Goal: Information Seeking & Learning: Learn about a topic

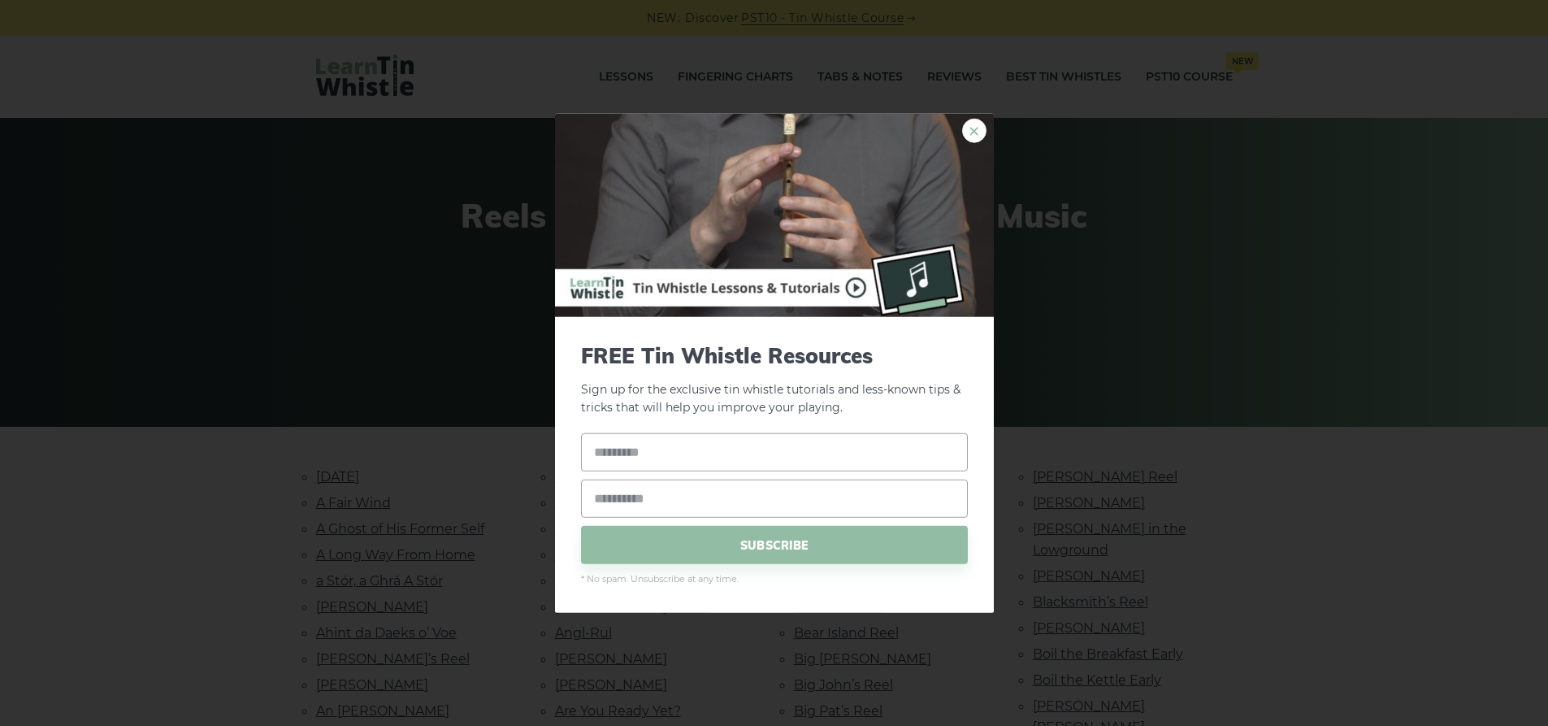
click at [973, 126] on link "×" at bounding box center [974, 130] width 24 height 24
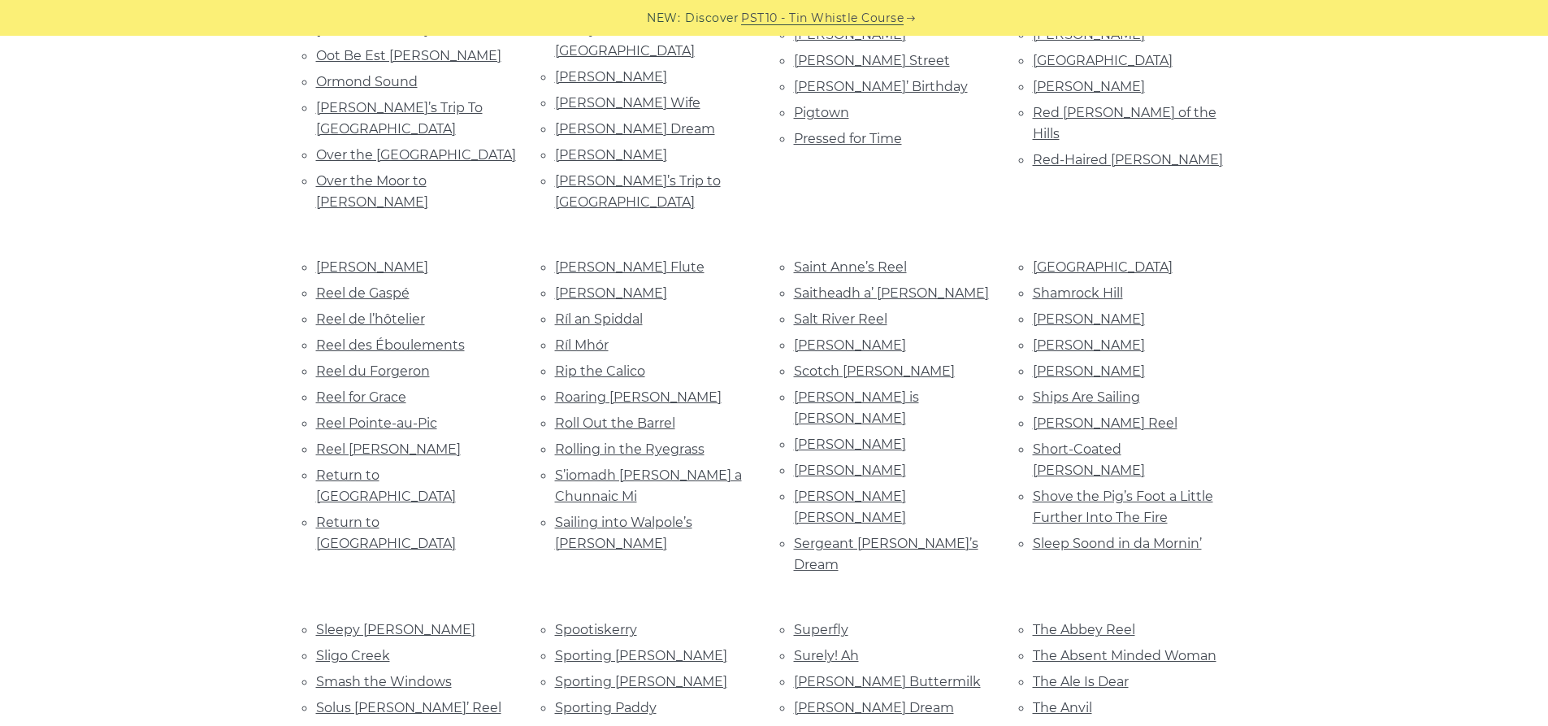
scroll to position [3332, 0]
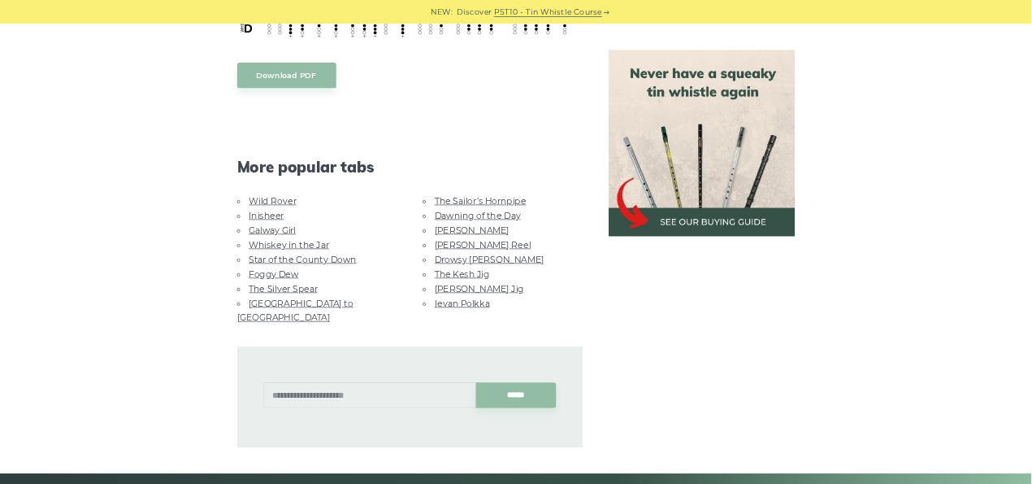
scroll to position [1300, 0]
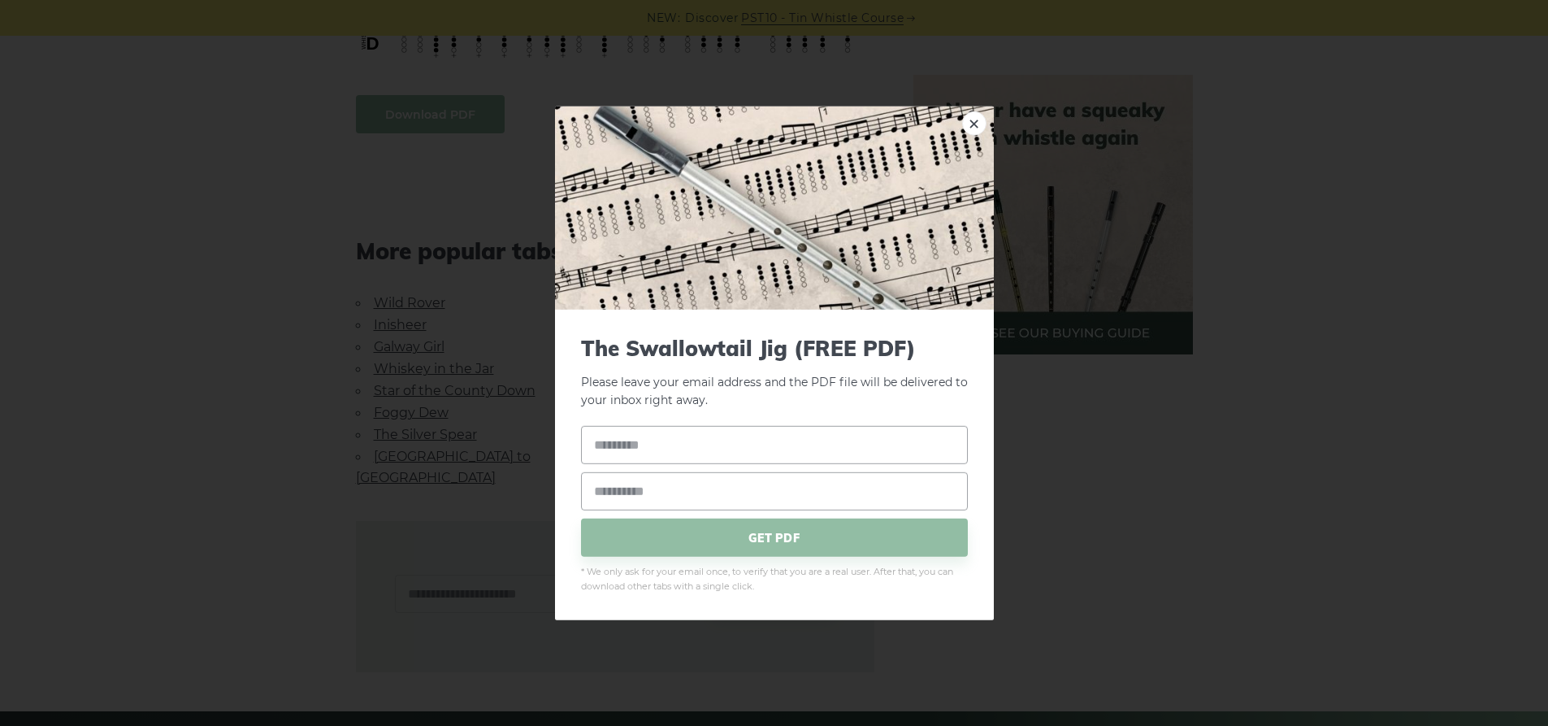
click at [451, 116] on body "NEW: Discover PST10 - Tin Whistle Course Lessons Fingering Charts Tabs & Notes …" at bounding box center [774, 159] width 1548 height 2919
click at [979, 126] on link "×" at bounding box center [974, 123] width 24 height 24
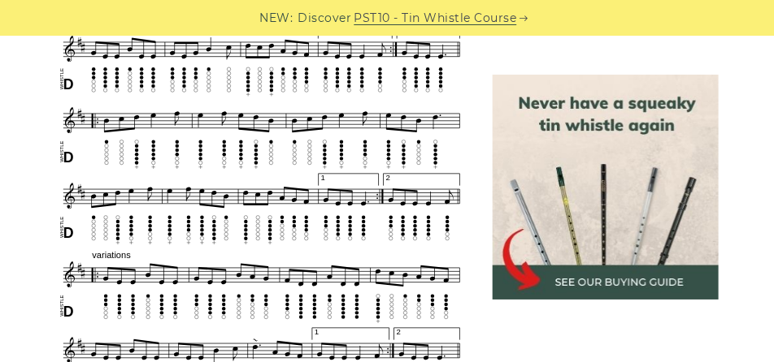
scroll to position [691, 0]
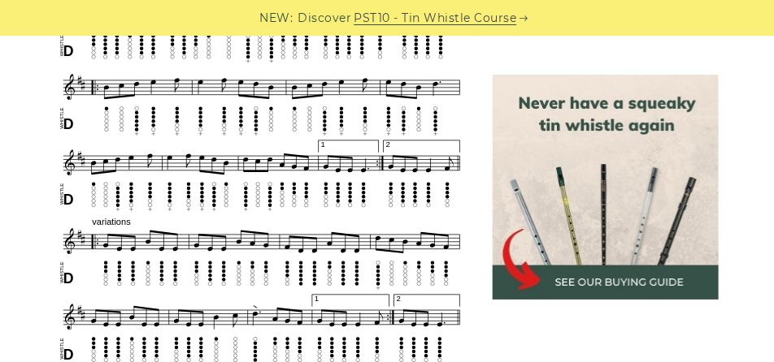
click at [575, 193] on img at bounding box center [605, 187] width 225 height 225
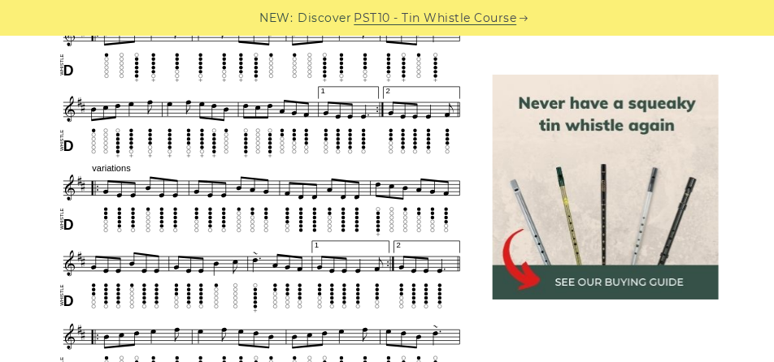
scroll to position [975, 0]
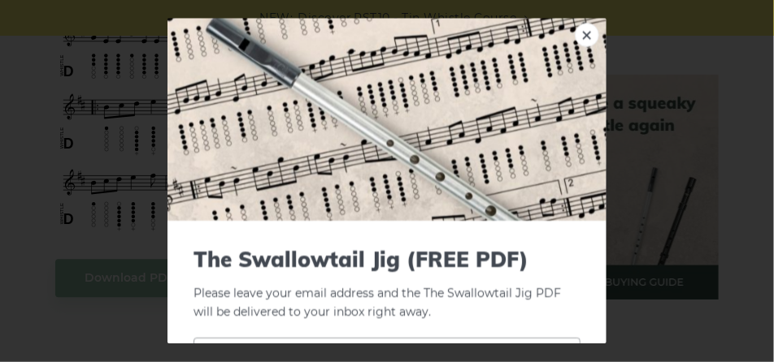
drag, startPoint x: 224, startPoint y: 162, endPoint x: 141, endPoint y: 151, distance: 83.6
click at [141, 151] on div "× The Swallowtail Jig (FREE PDF) Please leave your email address and the The Sw…" at bounding box center [387, 181] width 774 height 362
click at [580, 37] on link "×" at bounding box center [587, 35] width 24 height 24
drag, startPoint x: 238, startPoint y: 158, endPoint x: 130, endPoint y: 164, distance: 108.2
click at [130, 164] on div "× The Swallowtail Jig (FREE PDF) Please leave your email address and the The Sw…" at bounding box center [387, 181] width 774 height 362
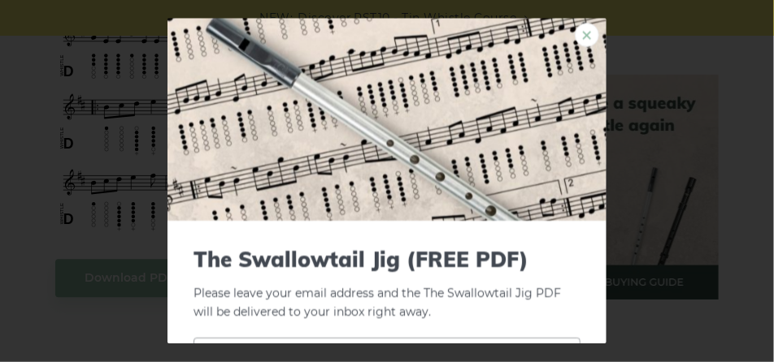
click at [585, 36] on link "×" at bounding box center [587, 35] width 24 height 24
click at [43, 145] on div "× The Swallowtail Jig (FREE PDF) Please leave your email address and the The Sw…" at bounding box center [387, 181] width 774 height 362
click at [575, 35] on link "×" at bounding box center [587, 35] width 24 height 24
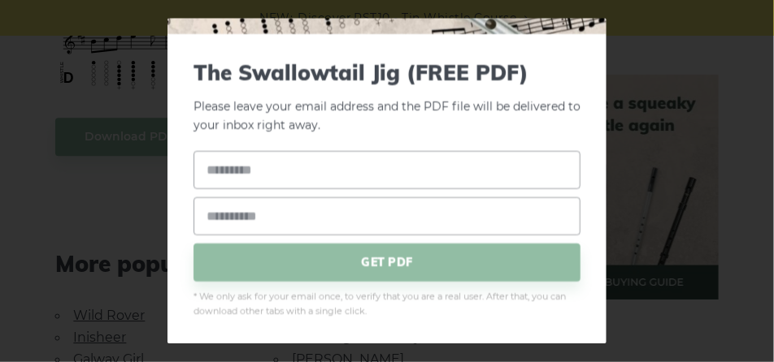
scroll to position [1138, 0]
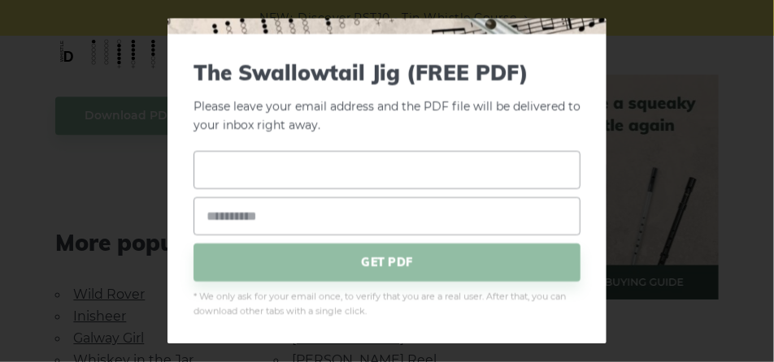
click at [339, 178] on input "text" at bounding box center [386, 170] width 387 height 38
type input "*"
type input "******"
type input "**********"
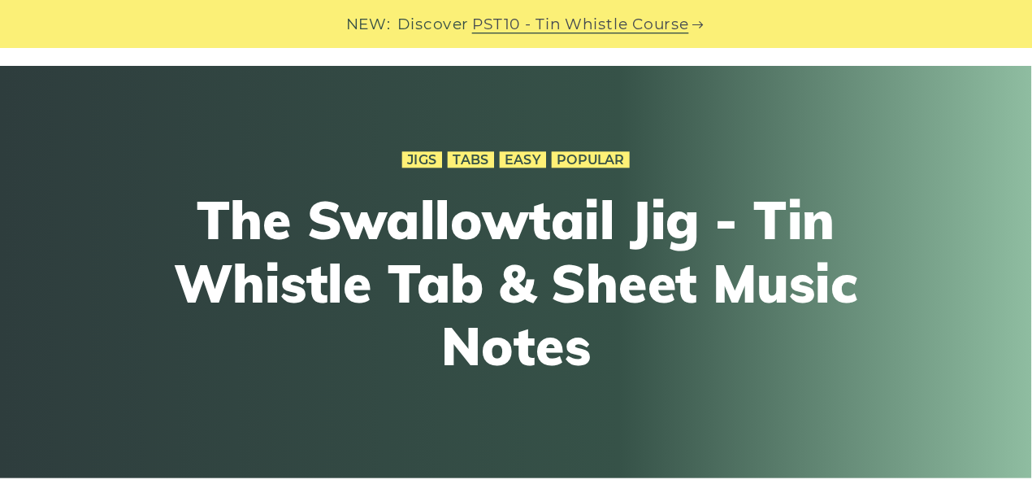
scroll to position [0, 0]
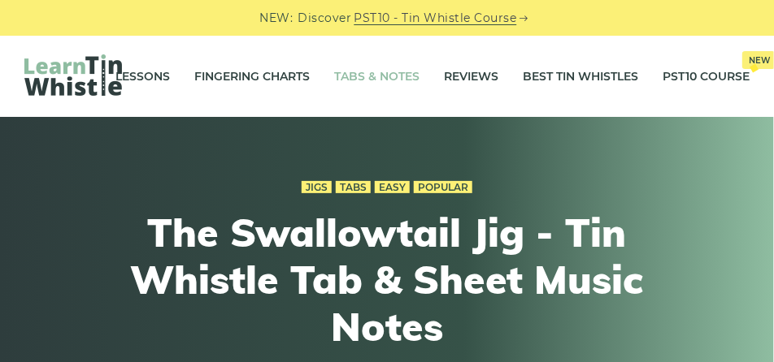
click at [373, 76] on link "Tabs & Notes" at bounding box center [376, 76] width 85 height 41
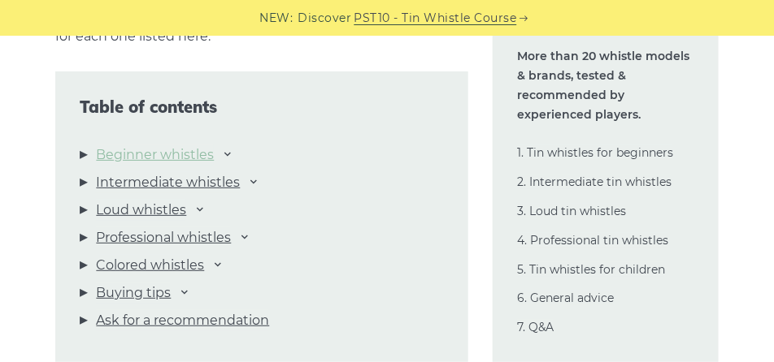
scroll to position [1585, 0]
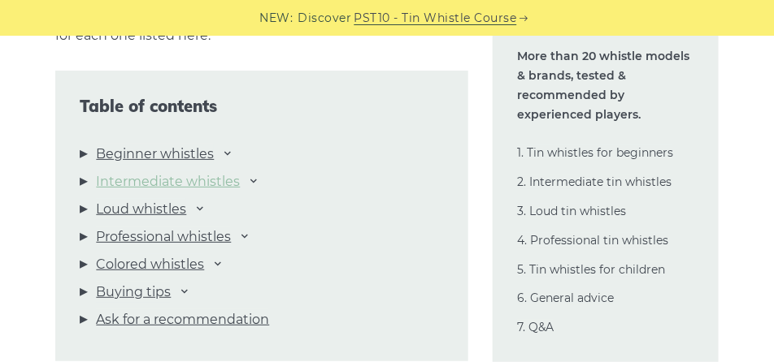
click at [216, 183] on link "Intermediate whistles" at bounding box center [168, 181] width 144 height 21
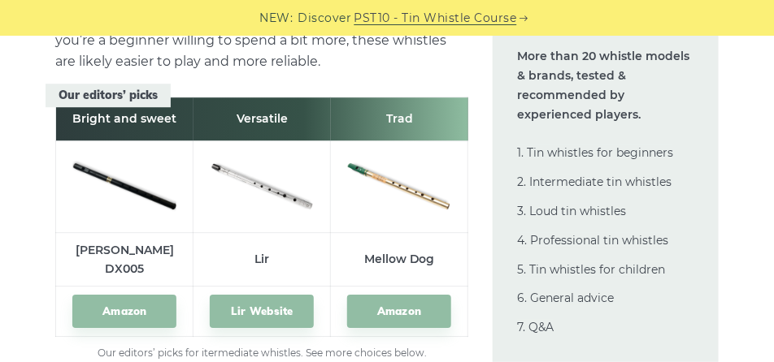
scroll to position [8869, 0]
click at [387, 295] on link "Amazon" at bounding box center [399, 311] width 104 height 33
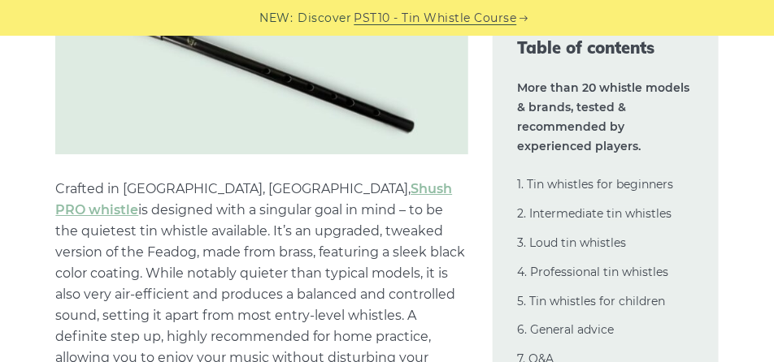
scroll to position [15249, 0]
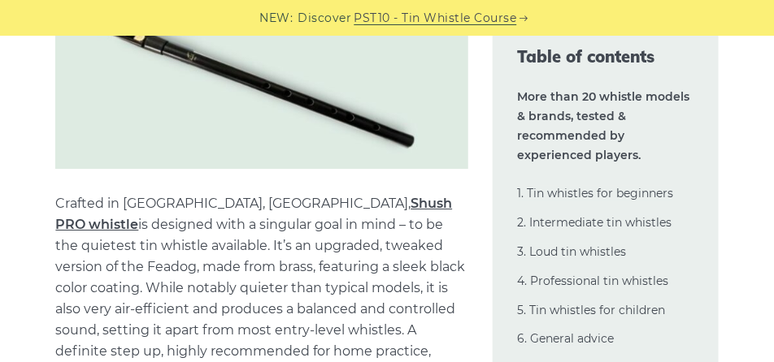
click at [299, 196] on link "Shush PRO whistle" at bounding box center [253, 214] width 397 height 37
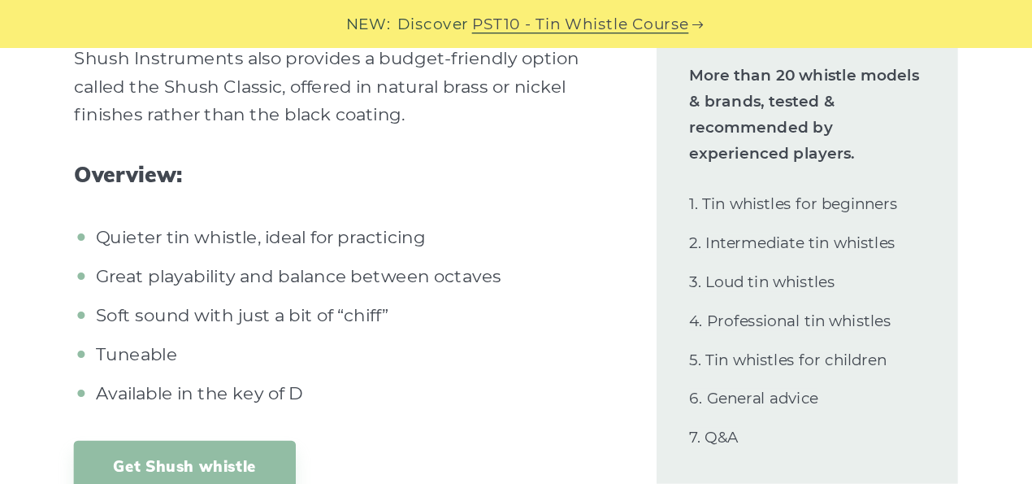
scroll to position [15645, 0]
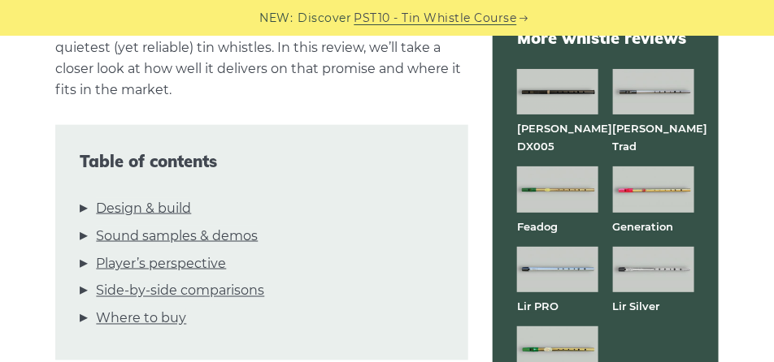
scroll to position [488, 0]
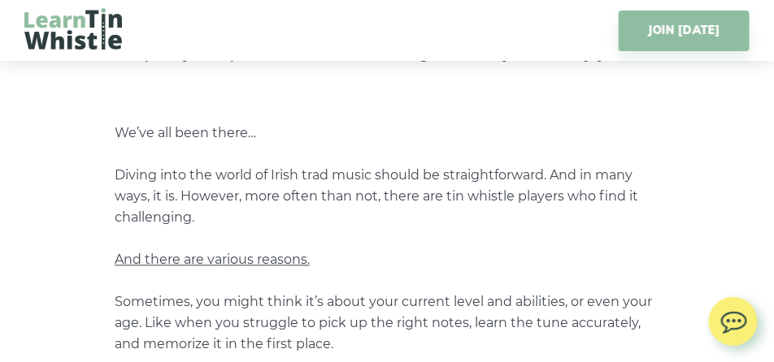
scroll to position [1097, 0]
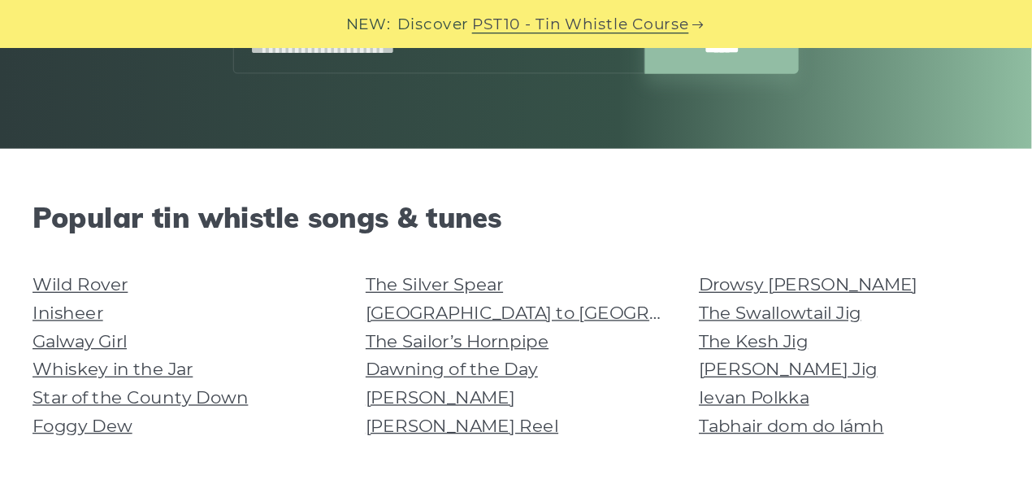
scroll to position [325, 0]
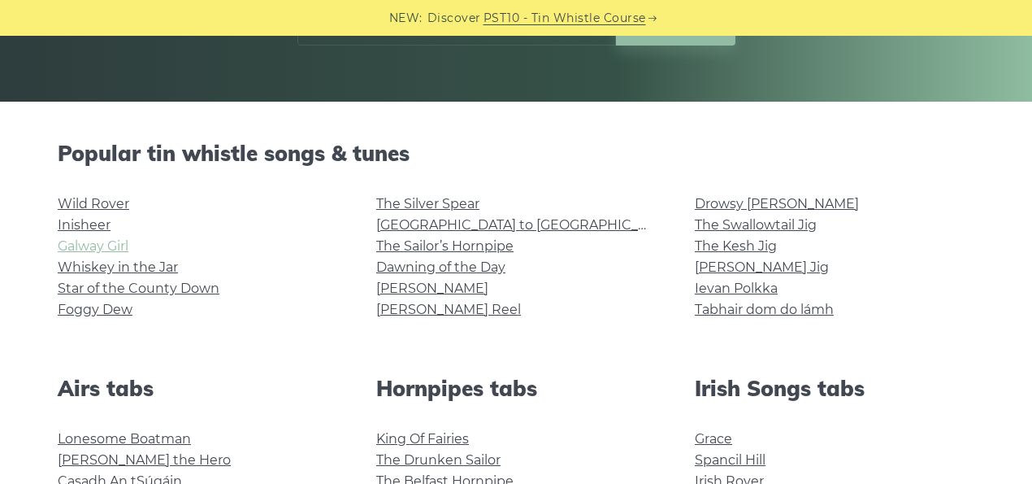
click at [104, 247] on link "Galway Girl" at bounding box center [93, 245] width 71 height 15
click at [408, 288] on link "[PERSON_NAME]" at bounding box center [432, 287] width 112 height 15
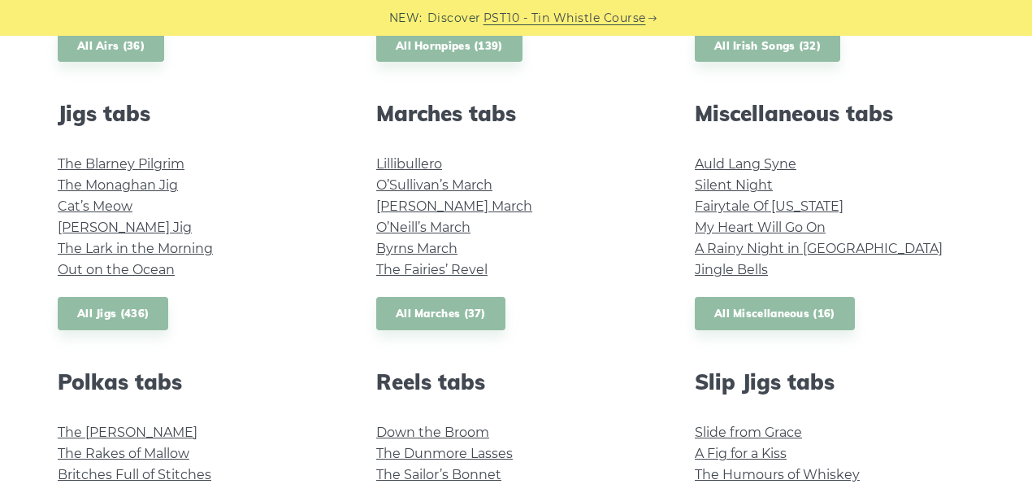
scroll to position [866, 0]
click at [143, 167] on link "The Blarney Pilgrim" at bounding box center [121, 164] width 127 height 15
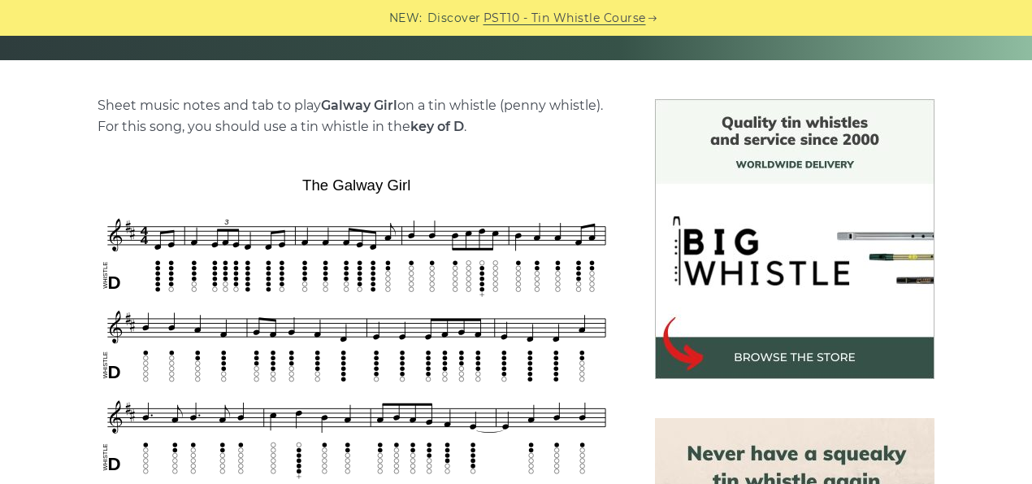
scroll to position [379, 0]
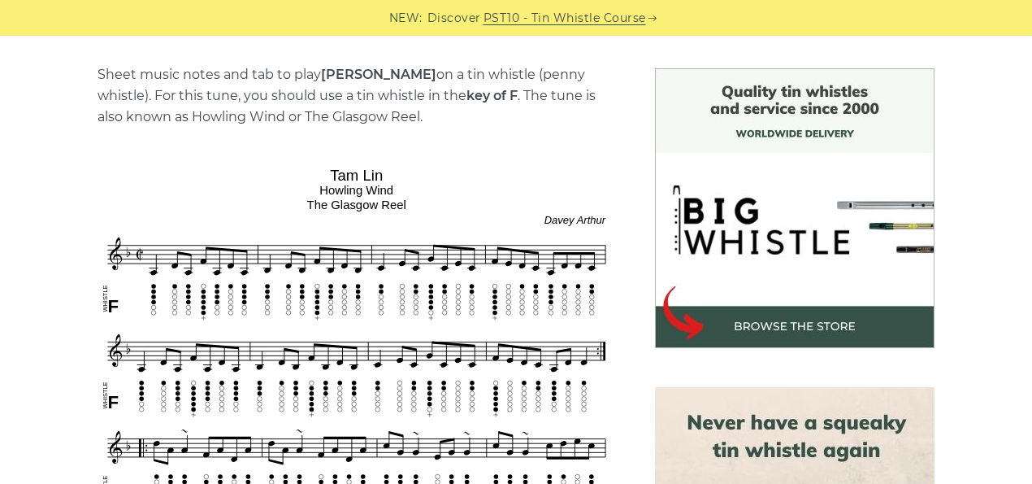
scroll to position [488, 0]
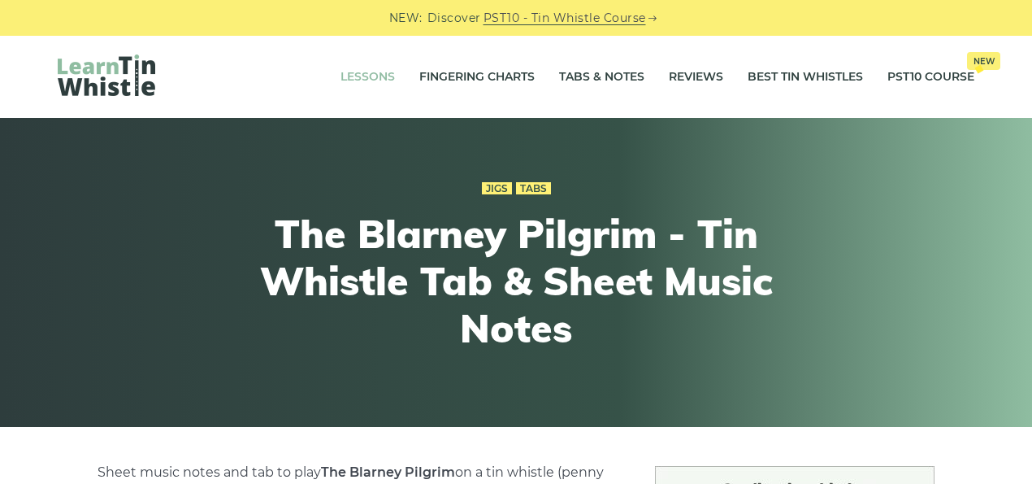
click at [369, 79] on link "Lessons" at bounding box center [368, 77] width 54 height 41
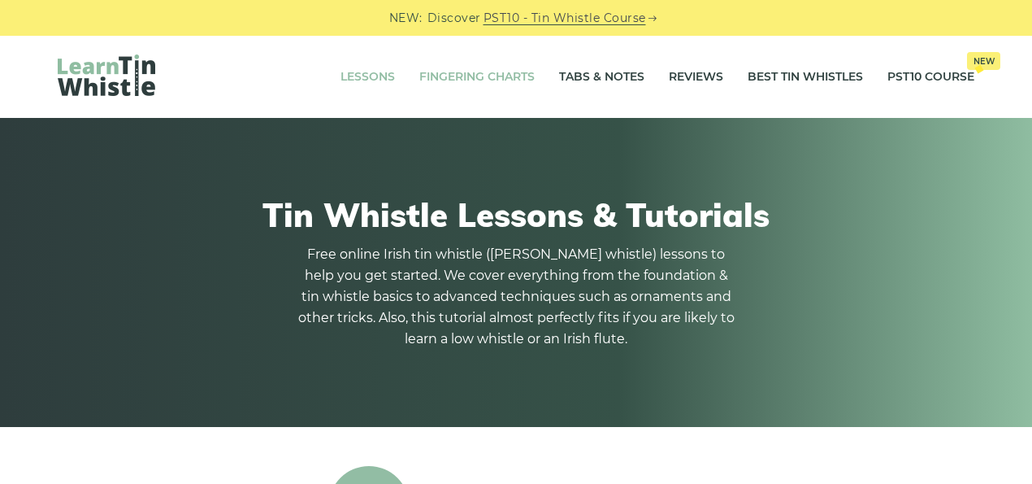
click at [481, 84] on link "Fingering Charts" at bounding box center [476, 77] width 115 height 41
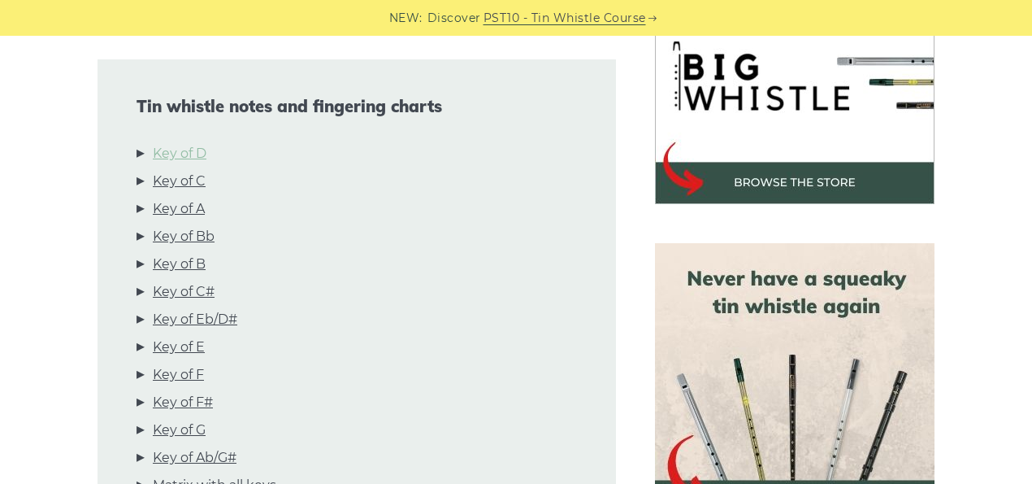
click at [206, 153] on link "Key of D" at bounding box center [180, 153] width 54 height 21
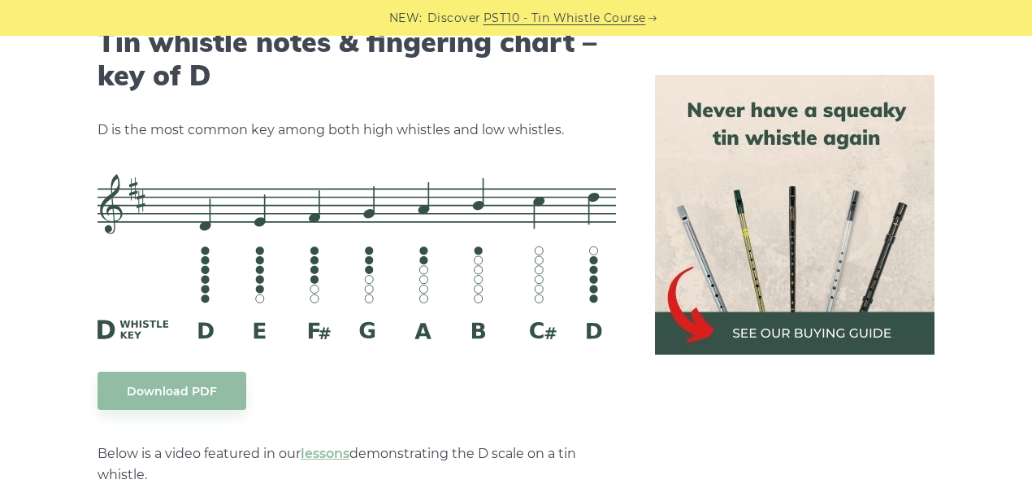
scroll to position [2586, 0]
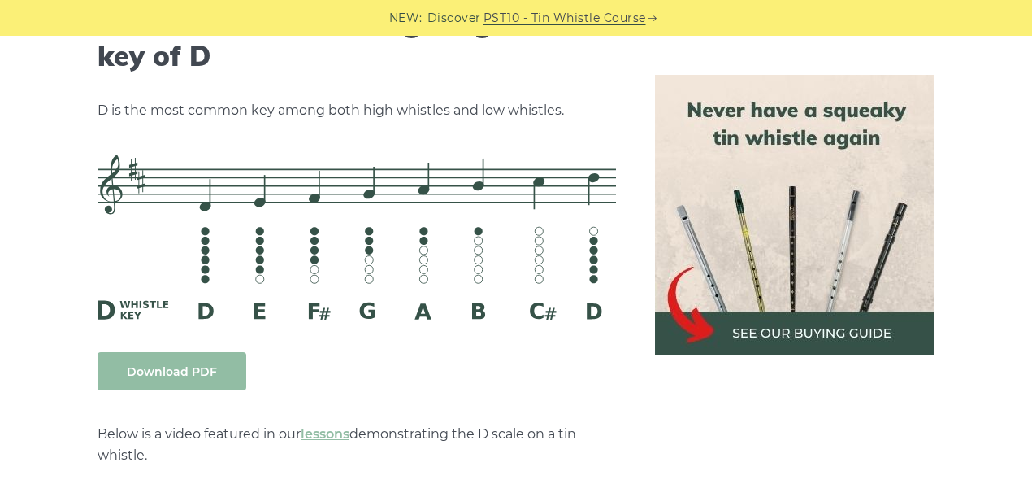
click at [224, 372] on link "Download PDF" at bounding box center [172, 371] width 149 height 38
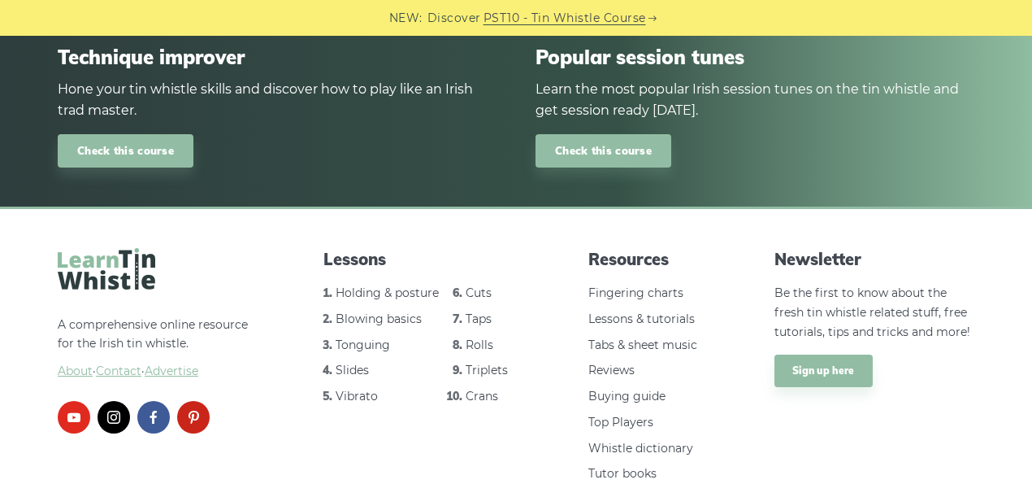
scroll to position [9873, 0]
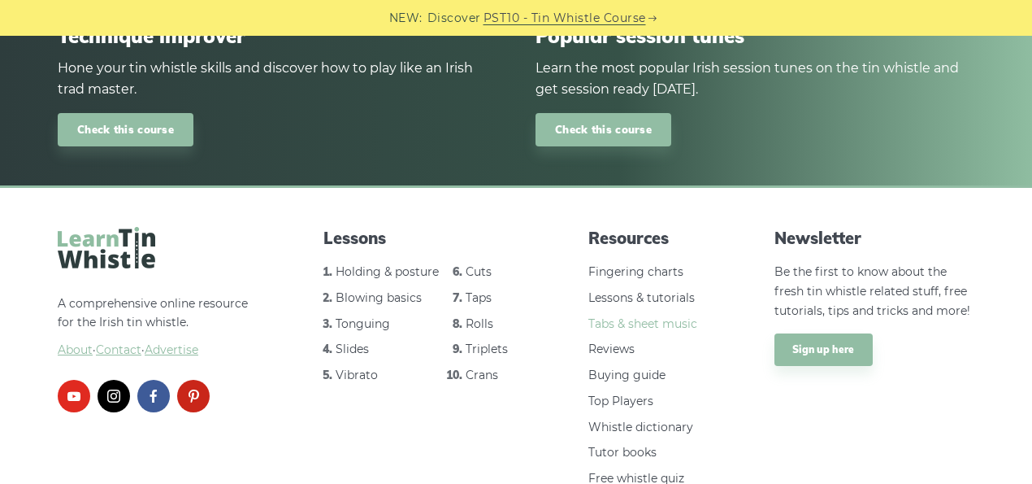
click at [639, 316] on link "Tabs & sheet music" at bounding box center [642, 323] width 109 height 15
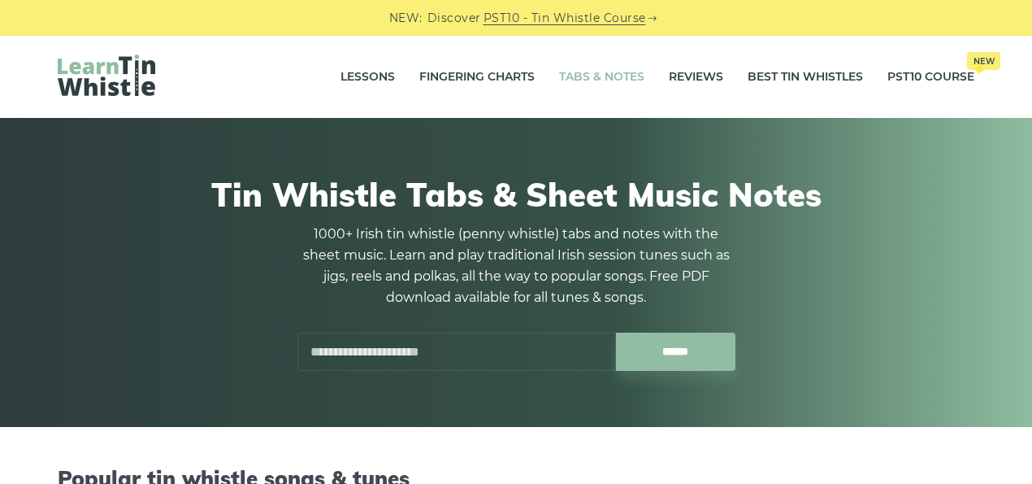
click at [571, 352] on input "text" at bounding box center [456, 351] width 319 height 38
click at [616, 332] on input "******" at bounding box center [675, 351] width 119 height 38
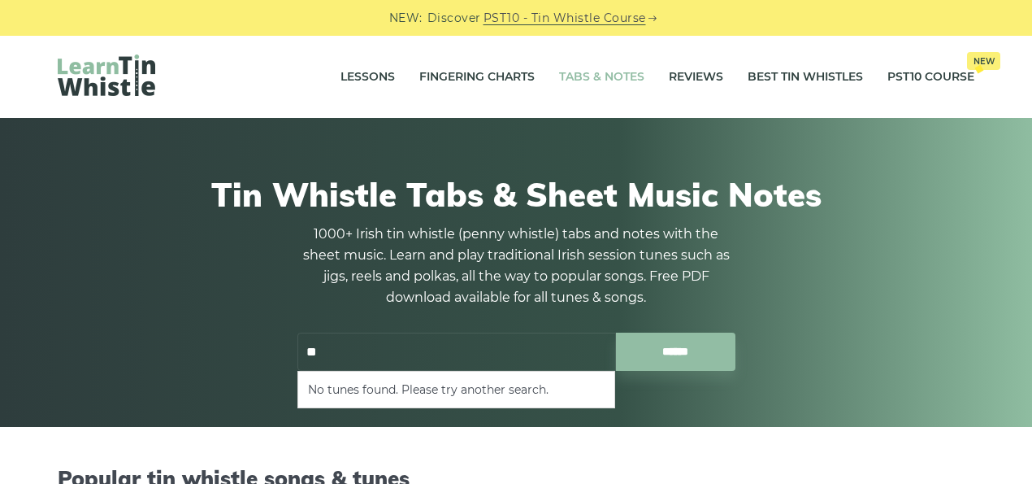
type input "*"
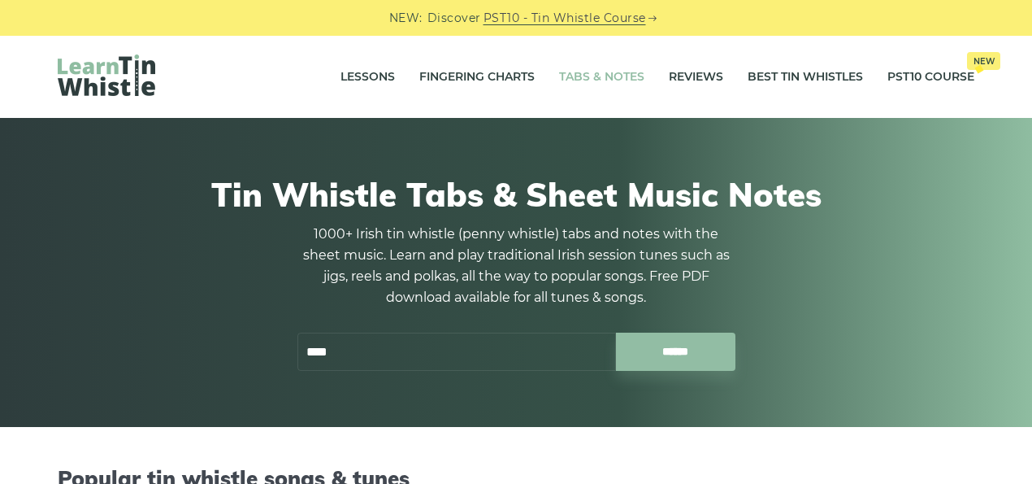
click at [616, 332] on input "******" at bounding box center [675, 351] width 119 height 38
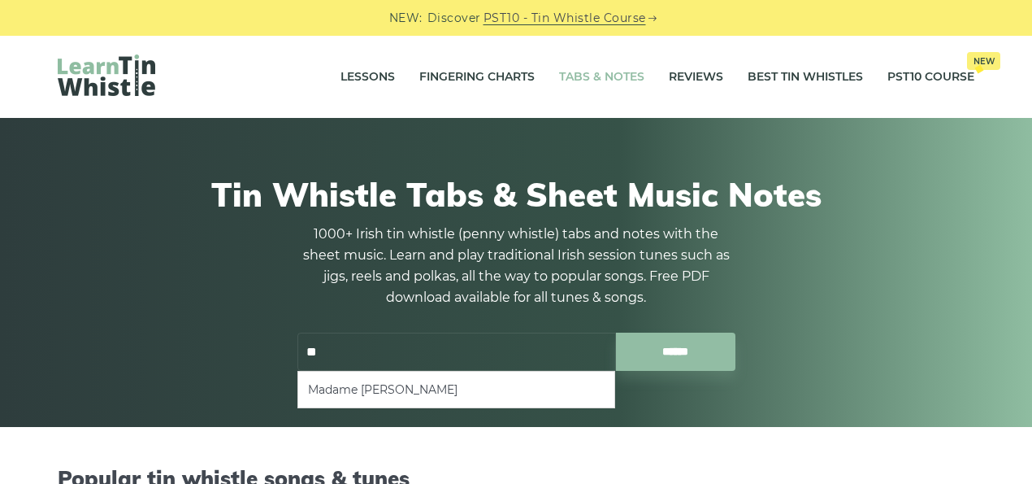
type input "*"
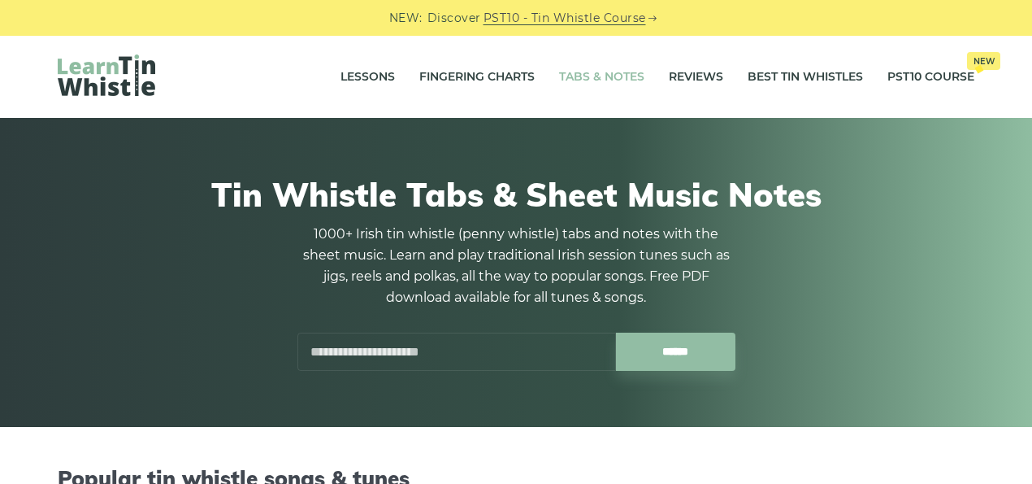
click at [585, 80] on link "Tabs & Notes" at bounding box center [601, 77] width 85 height 41
